Goal: Information Seeking & Learning: Learn about a topic

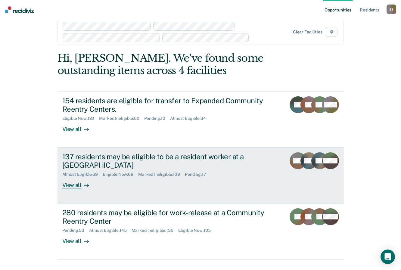
scroll to position [23, 0]
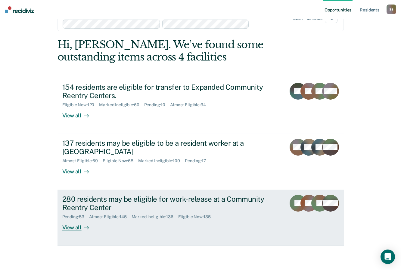
click at [77, 203] on div "280 residents may be eligible for work-release at a Community Reentry Center" at bounding box center [167, 203] width 211 height 17
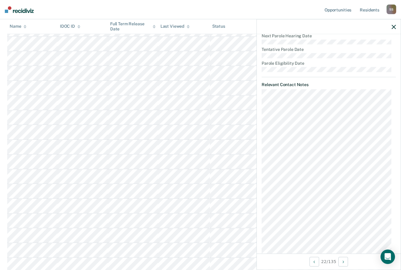
scroll to position [245, 0]
